Goal: Task Accomplishment & Management: Manage account settings

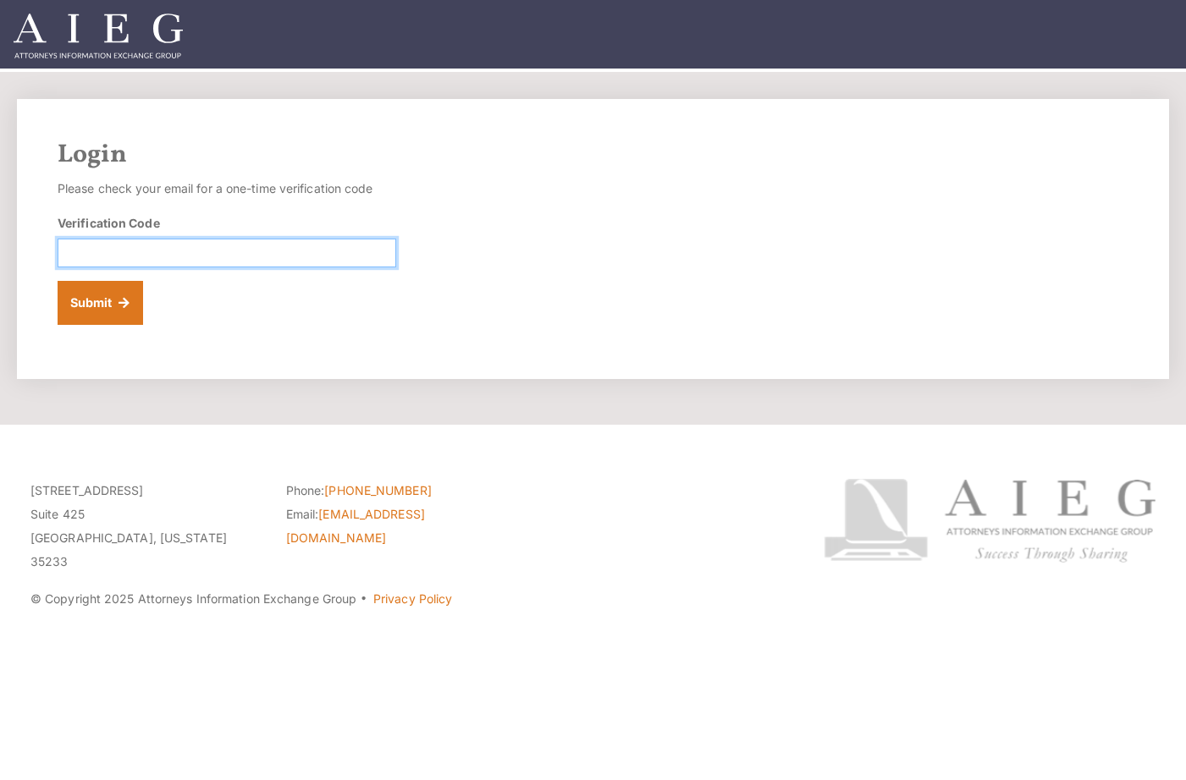
click at [212, 255] on input "Verification Code" at bounding box center [227, 253] width 339 height 29
click at [189, 248] on input "Verification Code" at bounding box center [227, 253] width 339 height 29
paste input "261009"
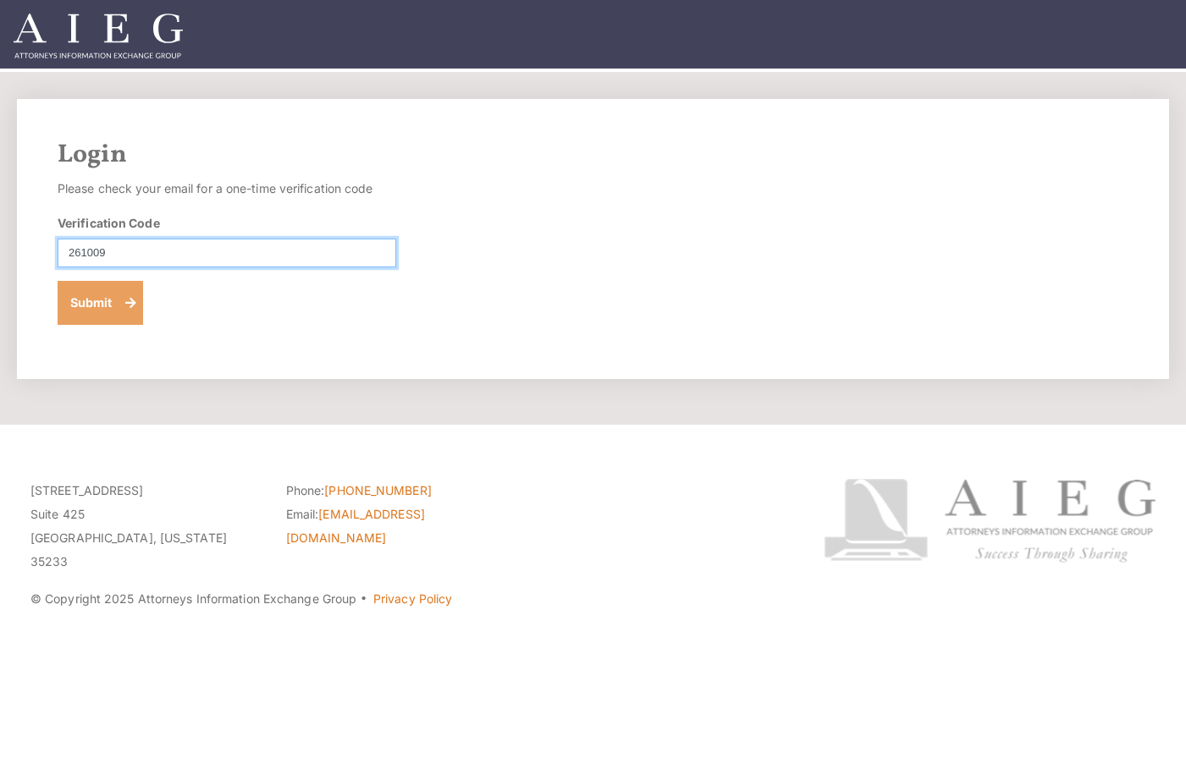
type input "261009"
click at [99, 295] on button "Submit" at bounding box center [100, 303] width 85 height 44
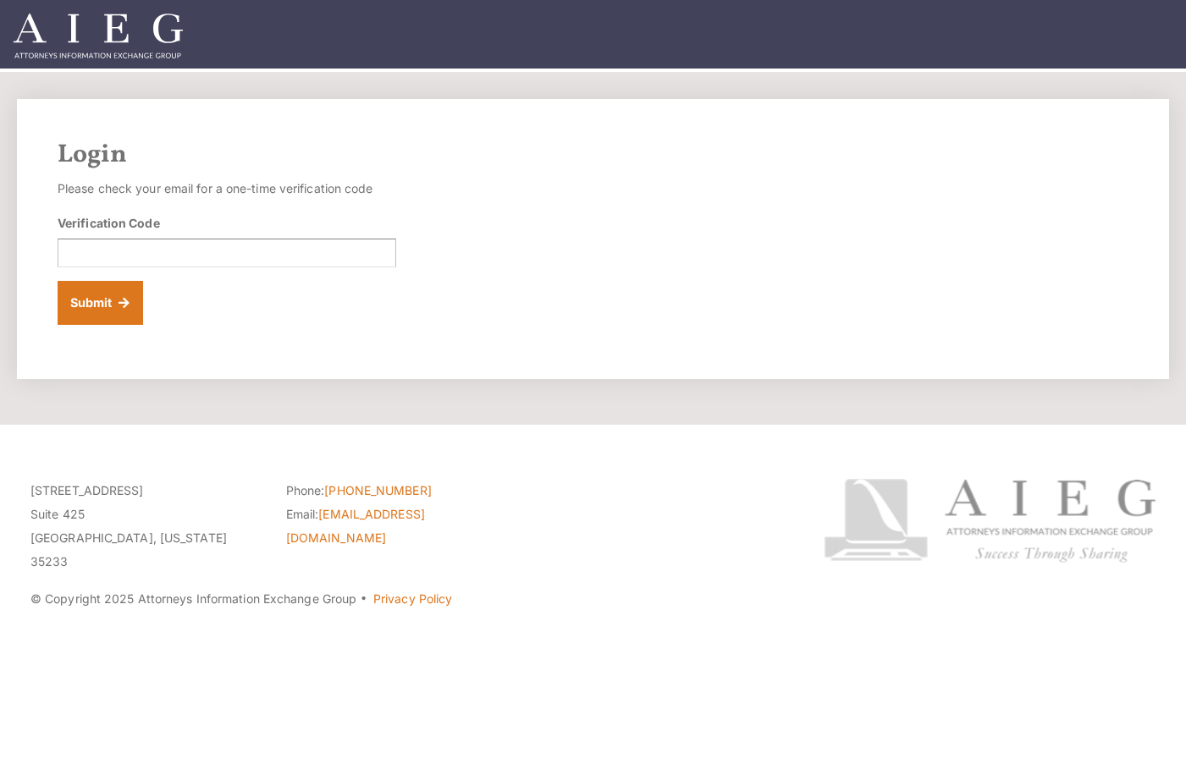
click at [500, 245] on div "Login Please check your email for a one-time verification code Verification Cod…" at bounding box center [593, 239] width 1152 height 280
click at [221, 251] on input "Verification Code" at bounding box center [227, 253] width 339 height 29
paste input "287844"
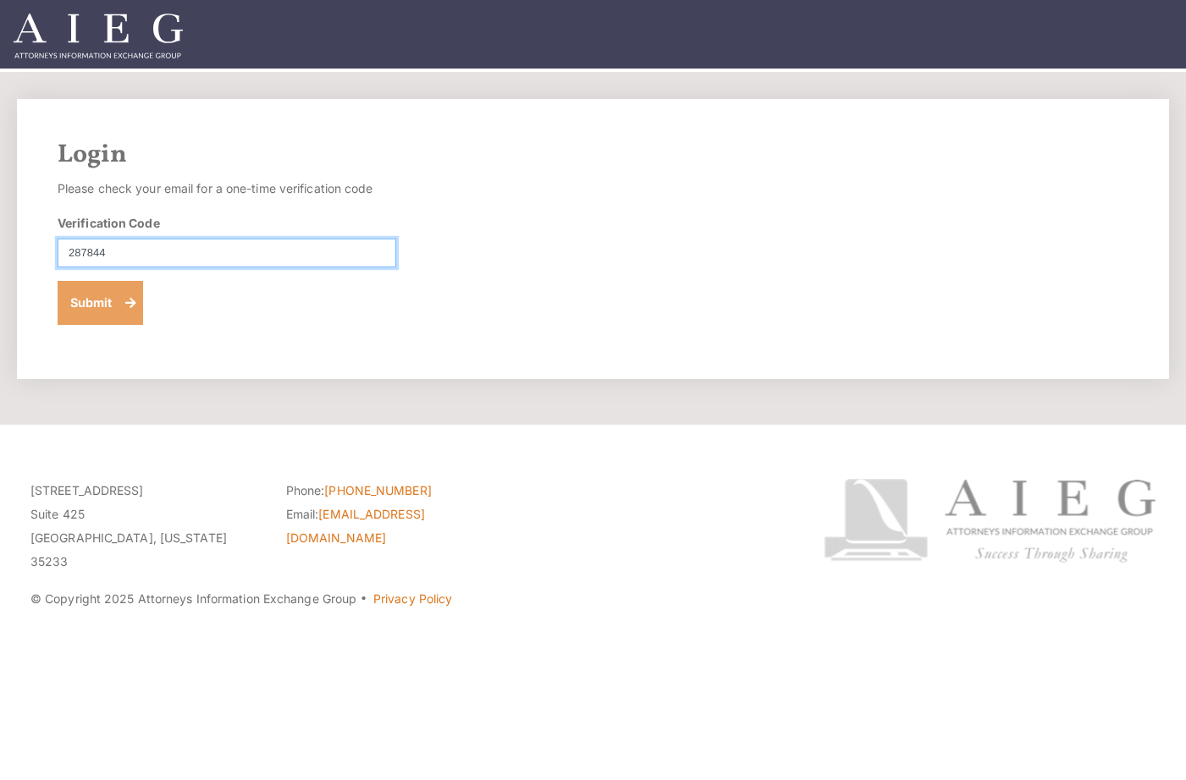
type input "287844"
click at [110, 312] on button "Submit" at bounding box center [100, 303] width 85 height 44
